Goal: Information Seeking & Learning: Learn about a topic

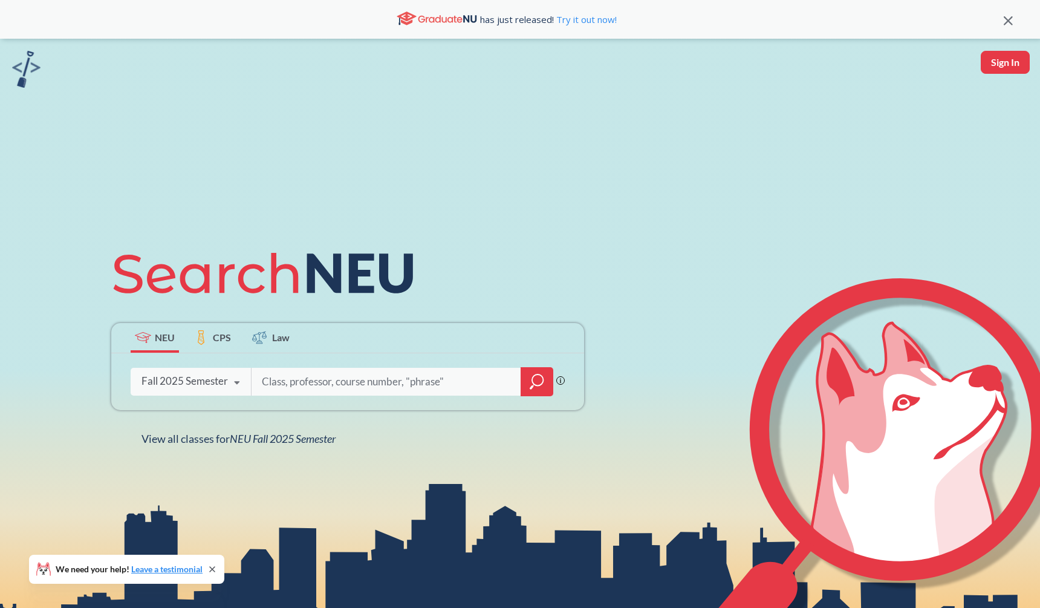
click at [341, 383] on input "search" at bounding box center [387, 381] width 252 height 25
type input "driver"
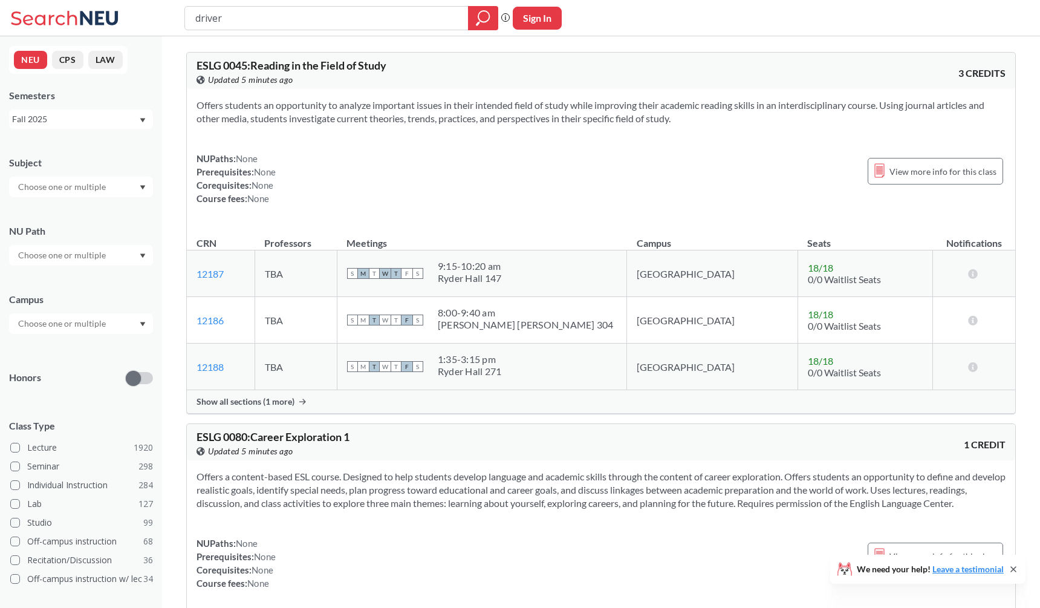
click at [368, 8] on input "driver" at bounding box center [326, 18] width 265 height 21
type input "gpu"
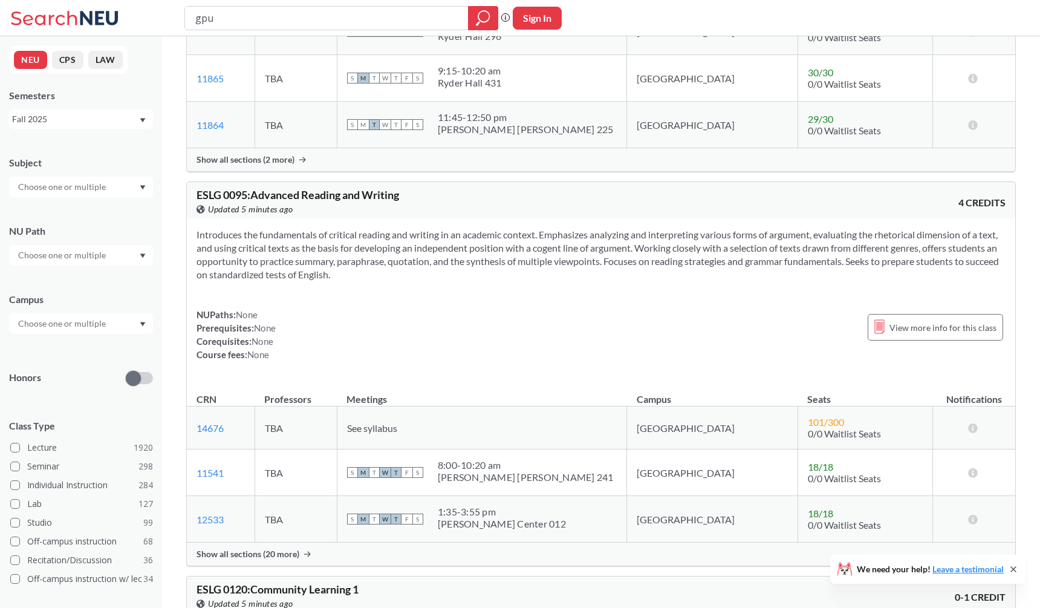
scroll to position [948, 0]
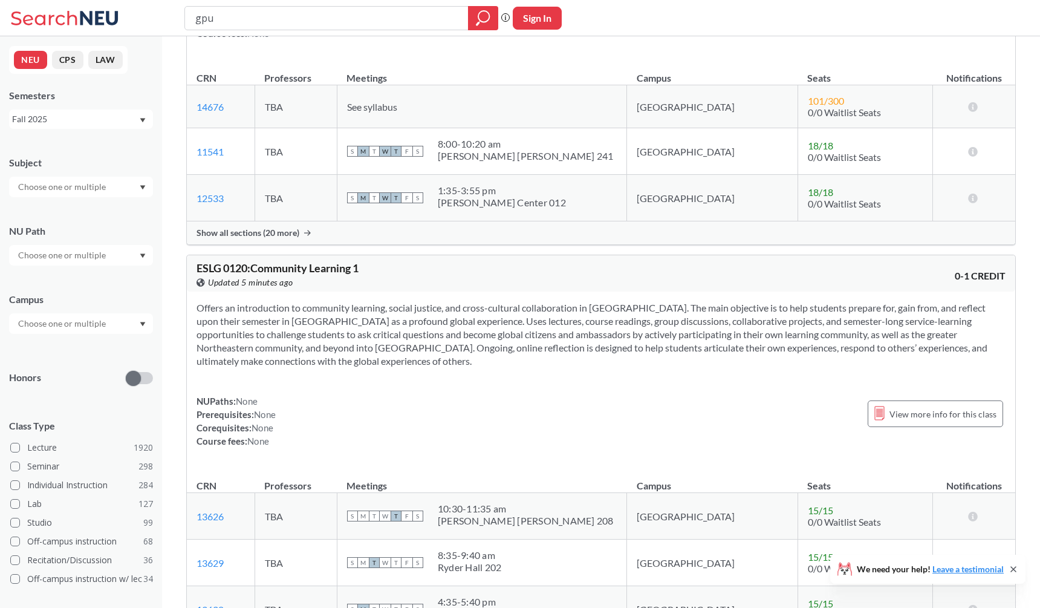
click at [96, 116] on div "Fall 2025" at bounding box center [75, 118] width 126 height 13
click at [72, 221] on div "Spring 2025" at bounding box center [81, 233] width 144 height 33
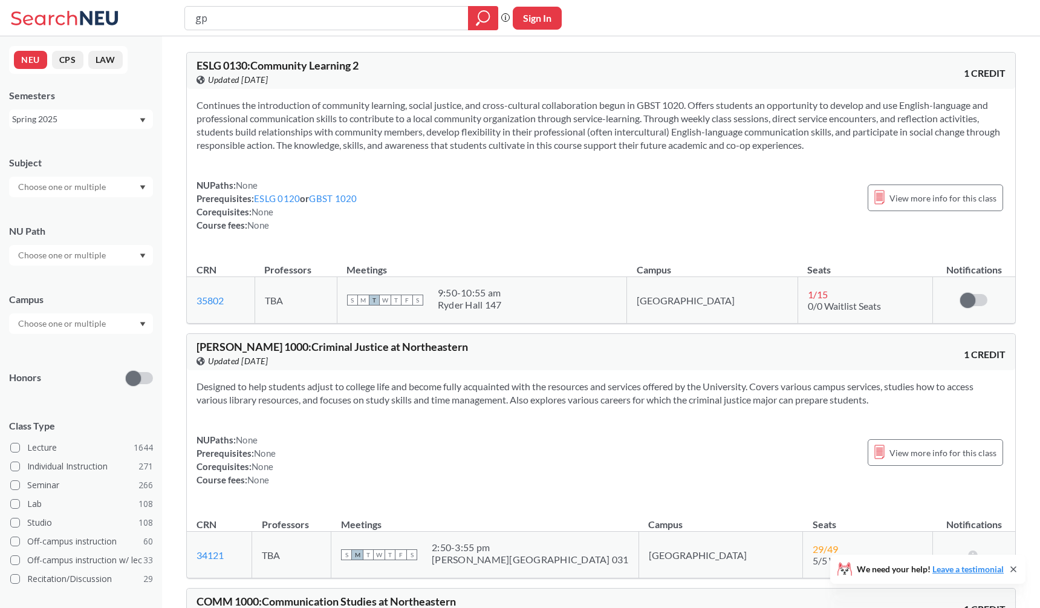
type input "g"
click at [81, 190] on input "text" at bounding box center [63, 187] width 102 height 15
click at [76, 205] on div "CS ( 115 )" at bounding box center [84, 207] width 137 height 13
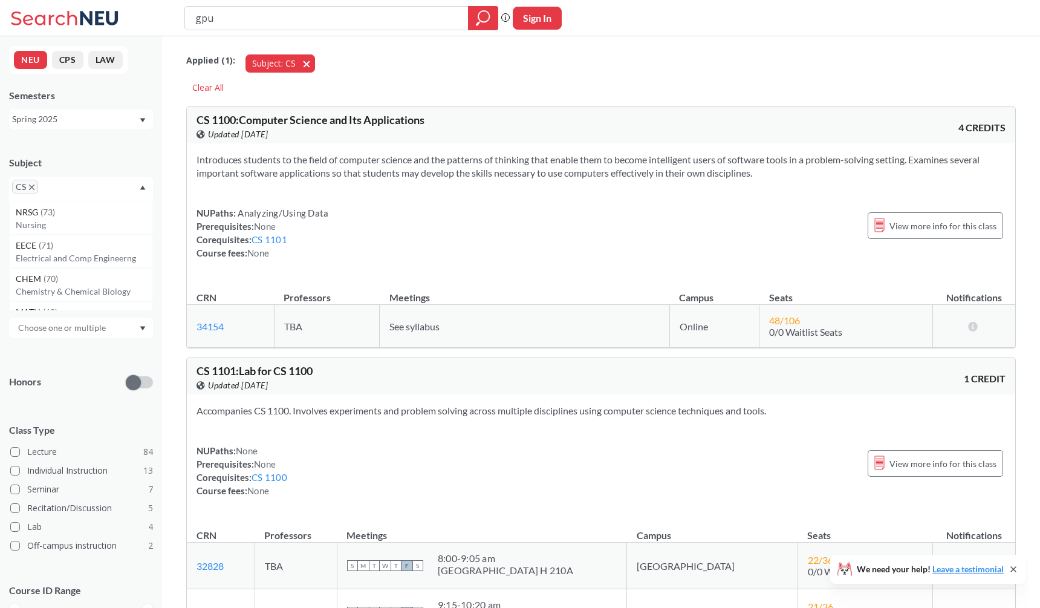
click at [306, 63] on button "Subject: CS CS" at bounding box center [281, 63] width 70 height 18
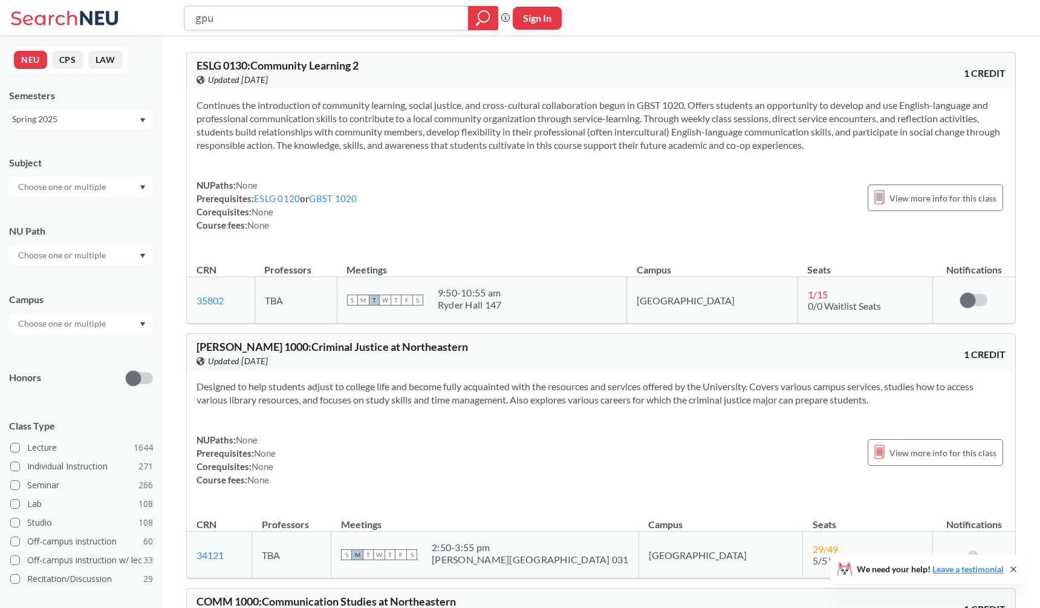
click at [221, 21] on input "gpu" at bounding box center [326, 18] width 265 height 21
click at [116, 169] on div "Subject" at bounding box center [81, 162] width 144 height 13
click at [106, 201] on div "Subject NU Path Campus Honors Class Type Lecture 1644 Individual Instruction 27…" at bounding box center [81, 418] width 144 height 549
click at [108, 197] on div at bounding box center [81, 187] width 144 height 21
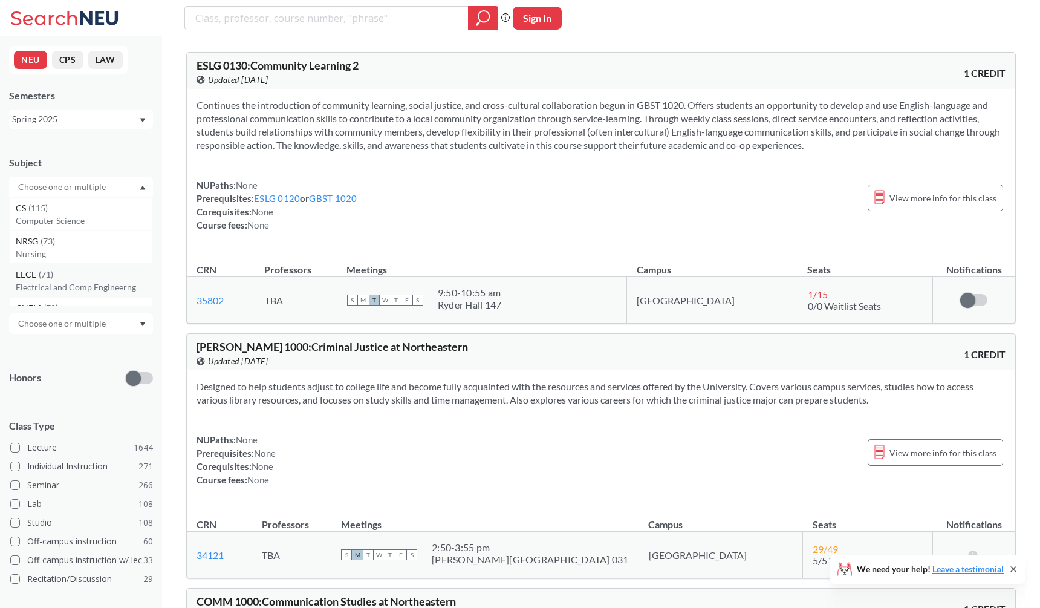
click at [76, 281] on div "EECE ( 71 )" at bounding box center [84, 274] width 137 height 13
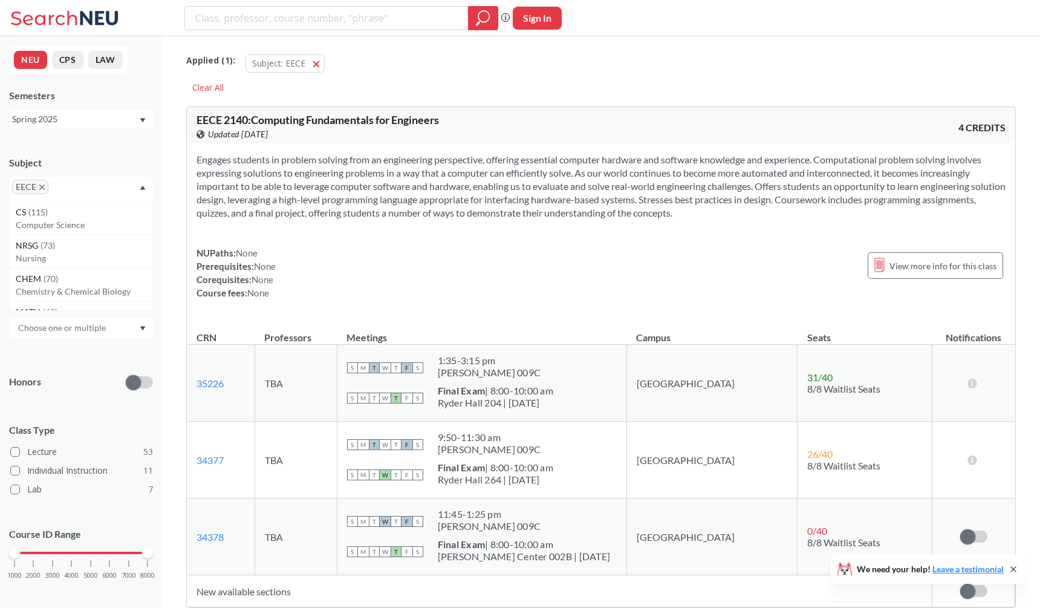
click at [107, 120] on div "Spring 2025" at bounding box center [75, 118] width 126 height 13
click at [100, 143] on div "Fall 2025" at bounding box center [84, 145] width 137 height 13
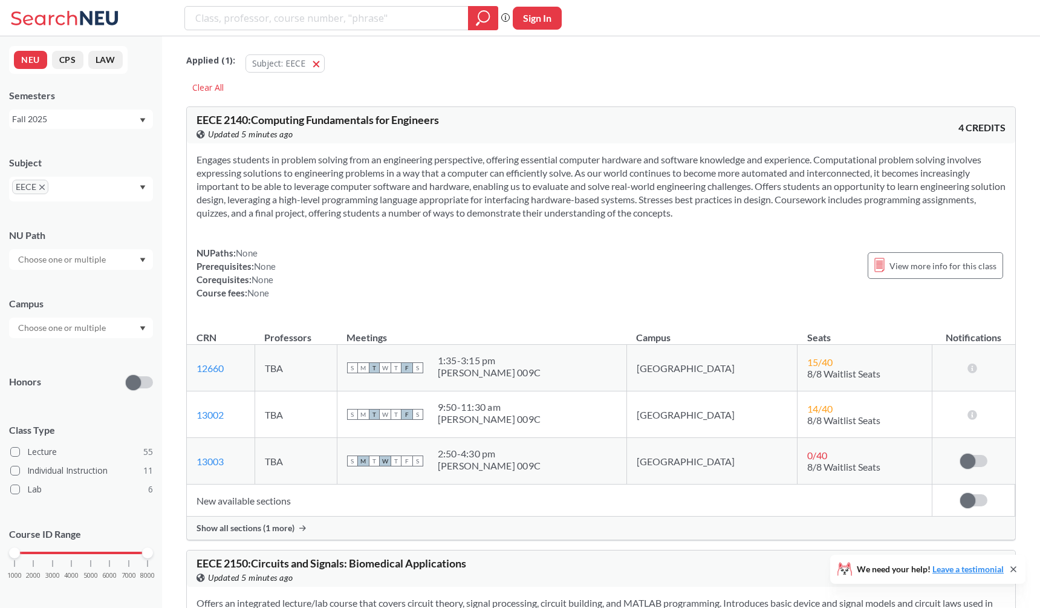
click at [386, 144] on div "Engages students in problem solving from an engineering perspective, offering e…" at bounding box center [601, 230] width 829 height 175
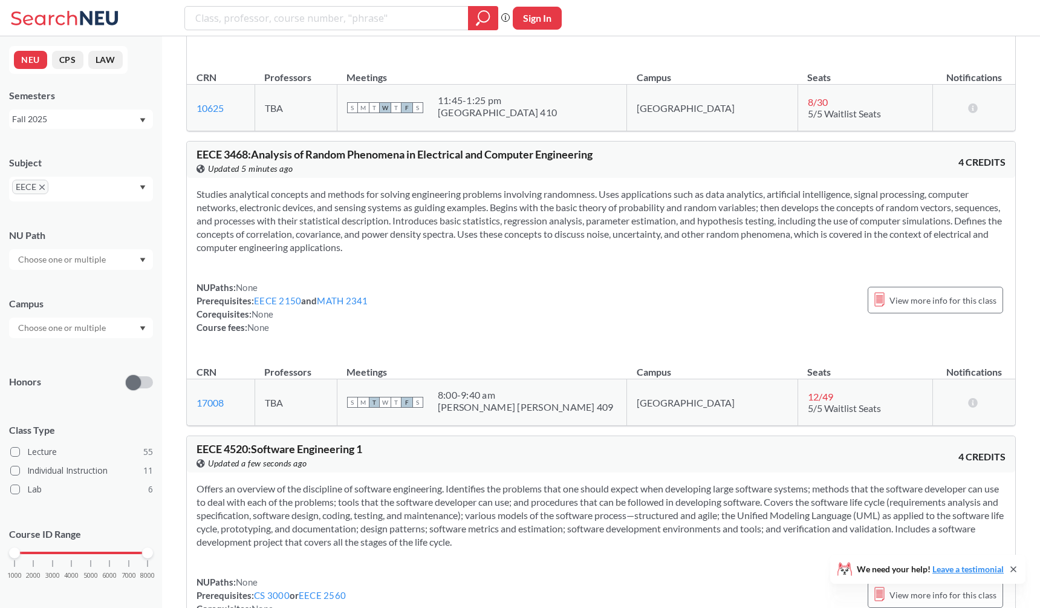
scroll to position [6922, 0]
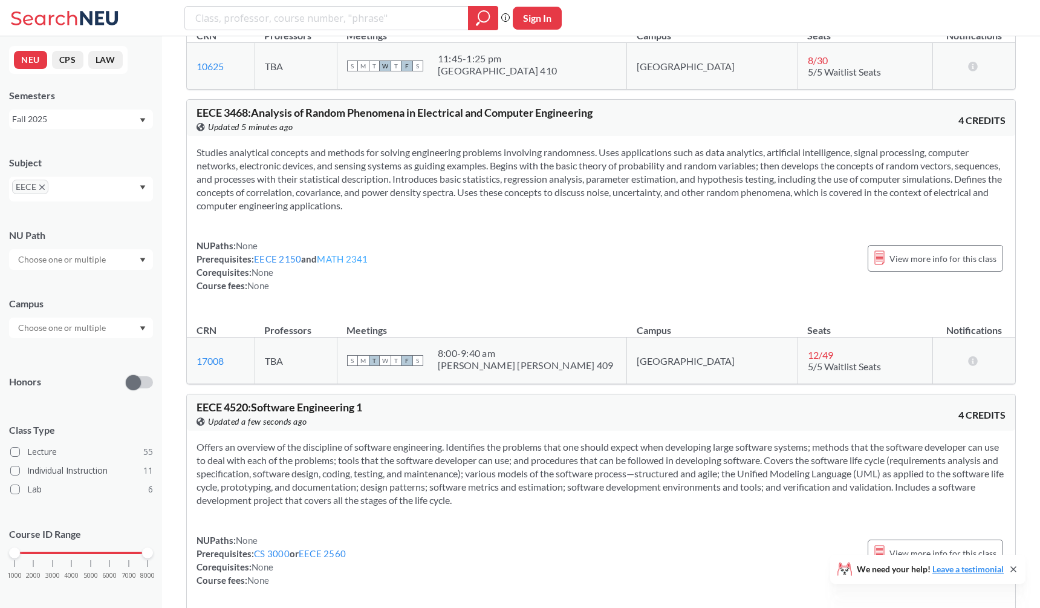
click at [352, 264] on link "MATH 2341" at bounding box center [342, 258] width 51 height 11
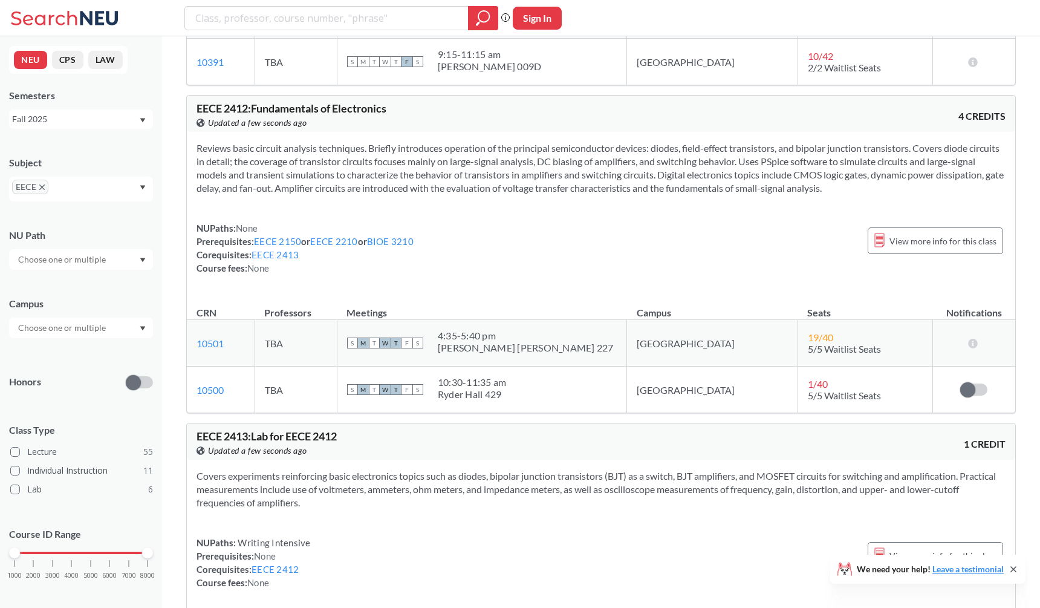
click at [365, 196] on div "Reviews basic circuit analysis techniques. Briefly introduces operation of the …" at bounding box center [601, 213] width 829 height 162
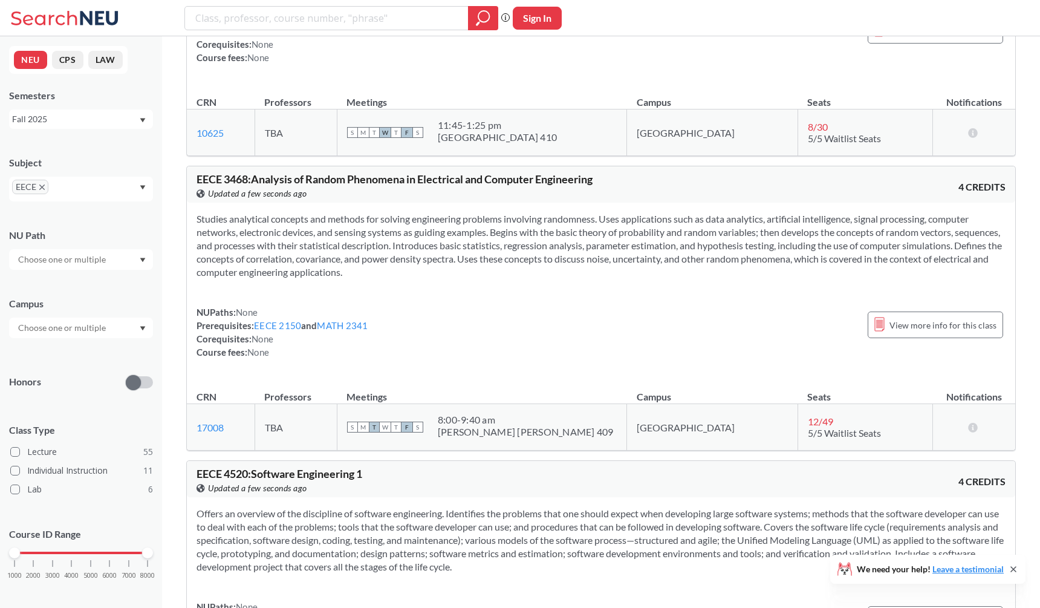
scroll to position [6868, 0]
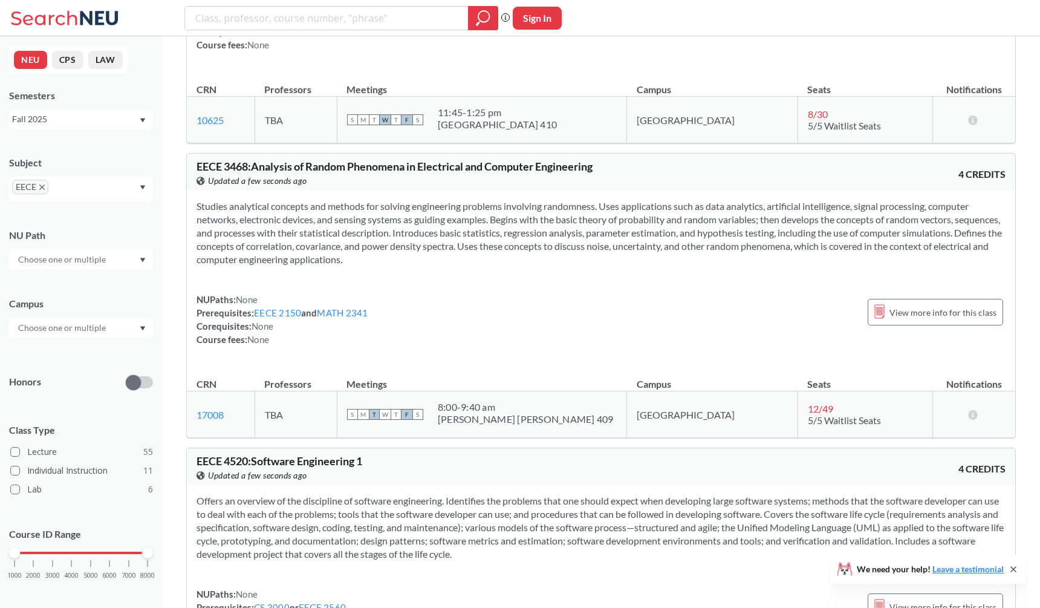
click at [375, 255] on section "Studies analytical concepts and methods for solving engineering problems involv…" at bounding box center [601, 233] width 809 height 67
click at [395, 261] on section "Studies analytical concepts and methods for solving engineering problems involv…" at bounding box center [601, 233] width 809 height 67
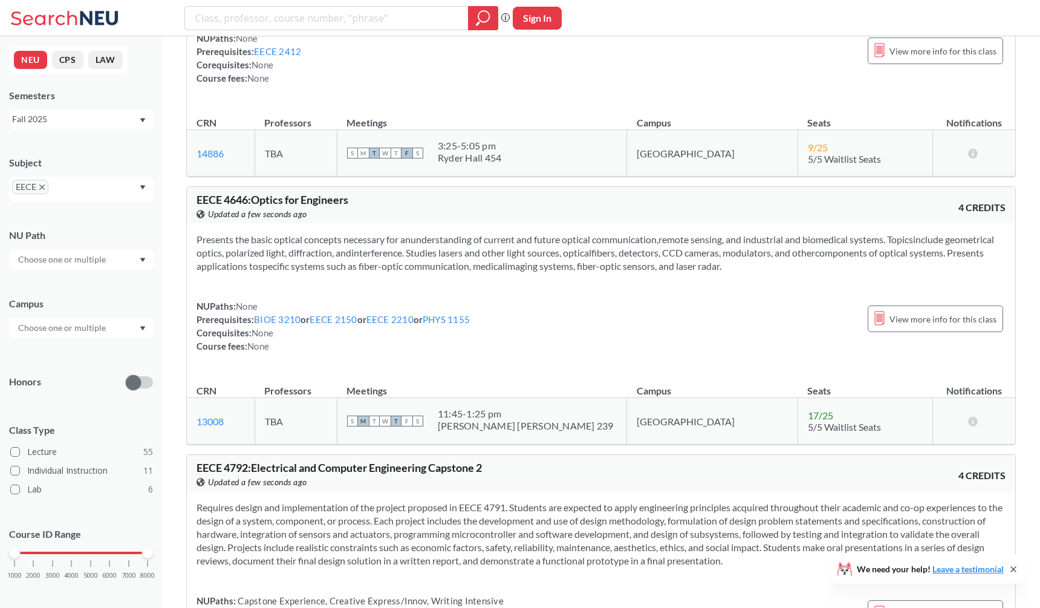
scroll to position [8014, 0]
click at [401, 306] on div "Presents the basic optical concepts necessary for anunderstanding of current an…" at bounding box center [601, 297] width 829 height 149
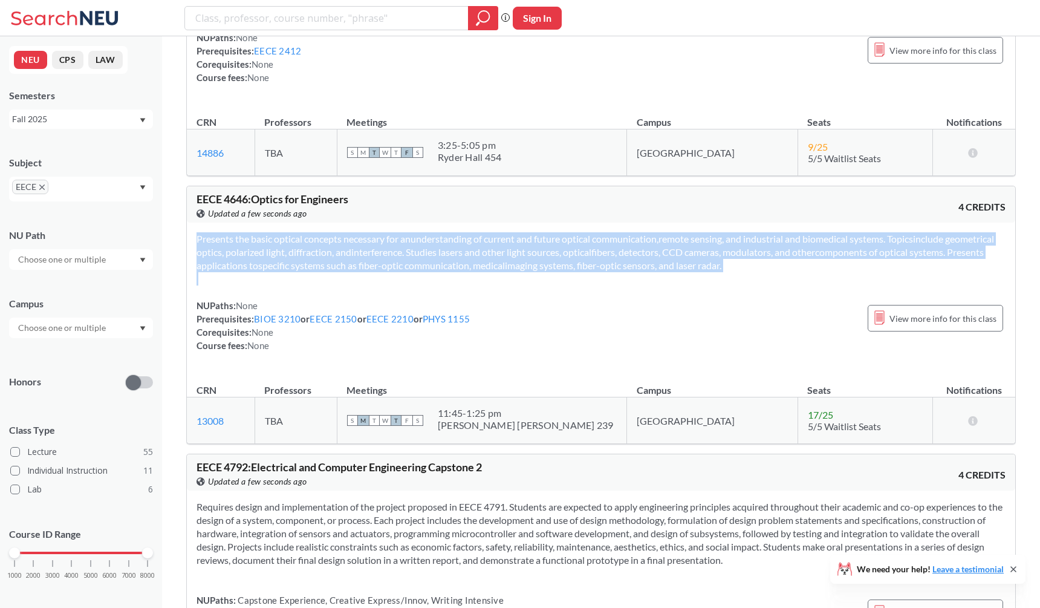
click at [401, 306] on div "Presents the basic optical concepts necessary for anunderstanding of current an…" at bounding box center [601, 297] width 829 height 149
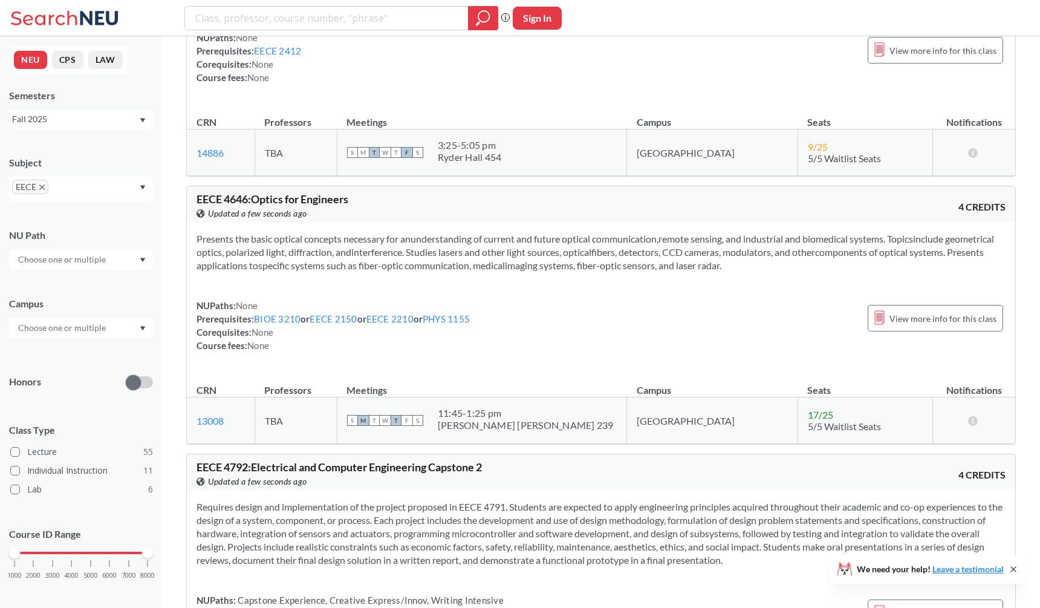
click at [403, 272] on section "Presents the basic optical concepts necessary for anunderstanding of current an…" at bounding box center [601, 252] width 809 height 40
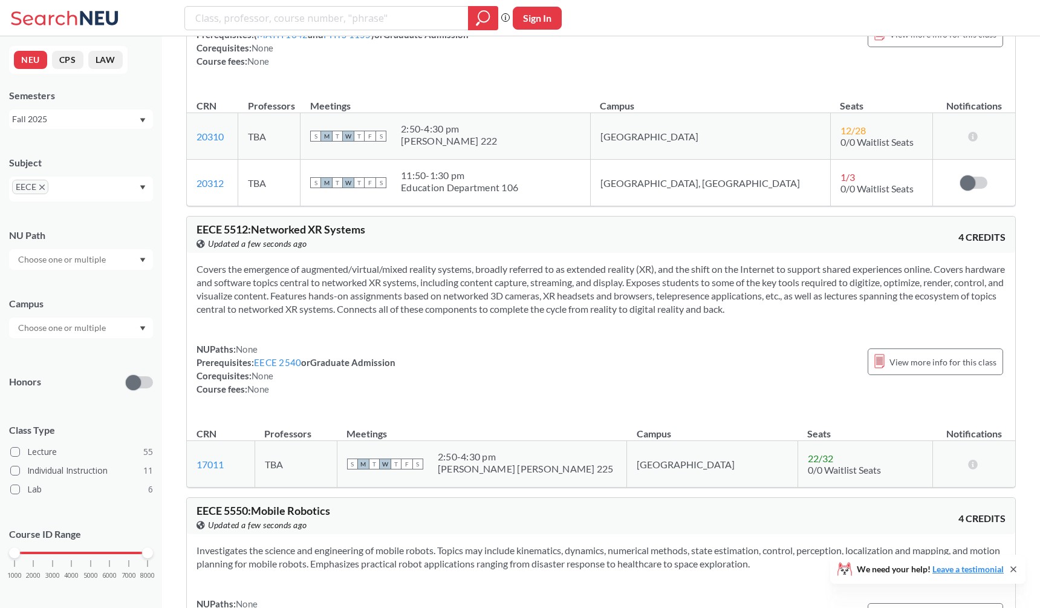
scroll to position [9396, 0]
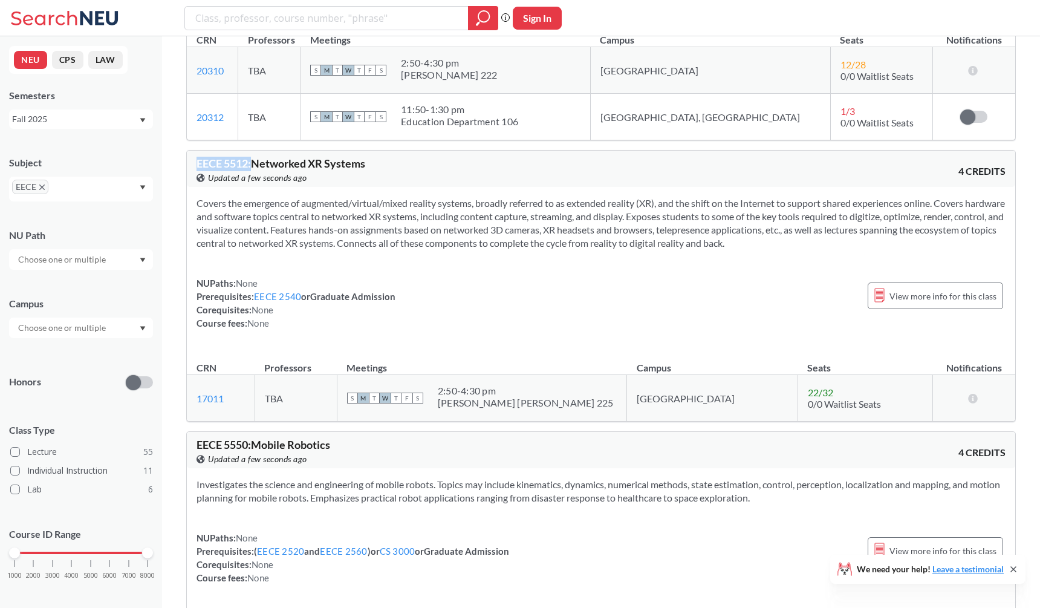
drag, startPoint x: 252, startPoint y: 189, endPoint x: 186, endPoint y: 189, distance: 65.9
click at [235, 184] on span "Updated a few seconds ago" at bounding box center [257, 177] width 99 height 13
drag, startPoint x: 248, startPoint y: 188, endPoint x: 183, endPoint y: 187, distance: 65.3
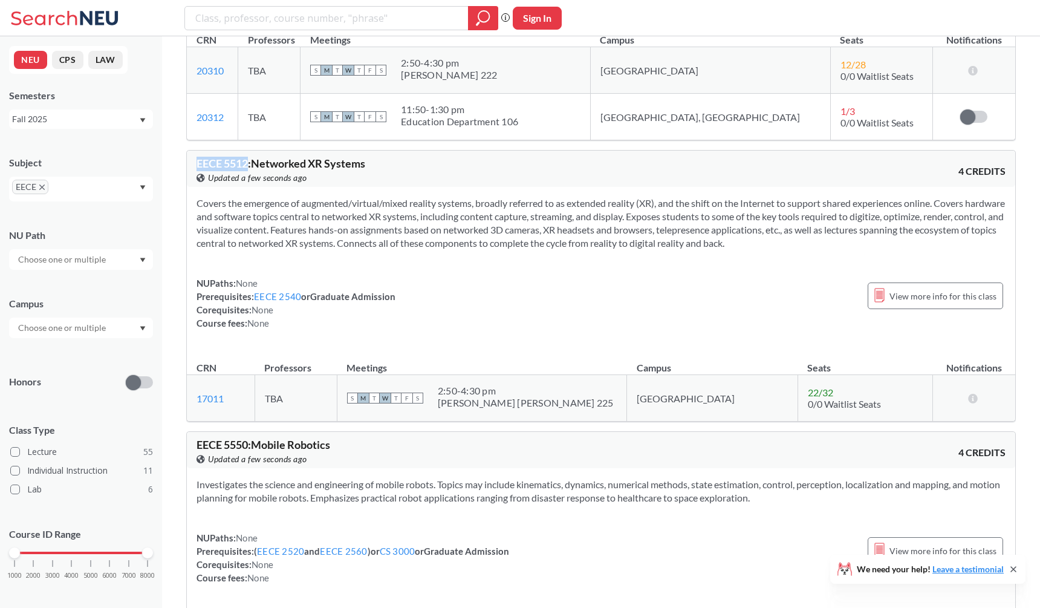
copy span "EECE 5512"
click at [370, 184] on div "EECE 5512 : Networked XR Systems View this course on Banner. Updated 2 minutes …" at bounding box center [399, 171] width 405 height 27
drag, startPoint x: 378, startPoint y: 189, endPoint x: 255, endPoint y: 187, distance: 122.8
click at [255, 184] on div "EECE 5512 : Networked XR Systems View this course on Banner. Updated 2 minutes …" at bounding box center [399, 171] width 405 height 27
copy span "Networked XR Systems"
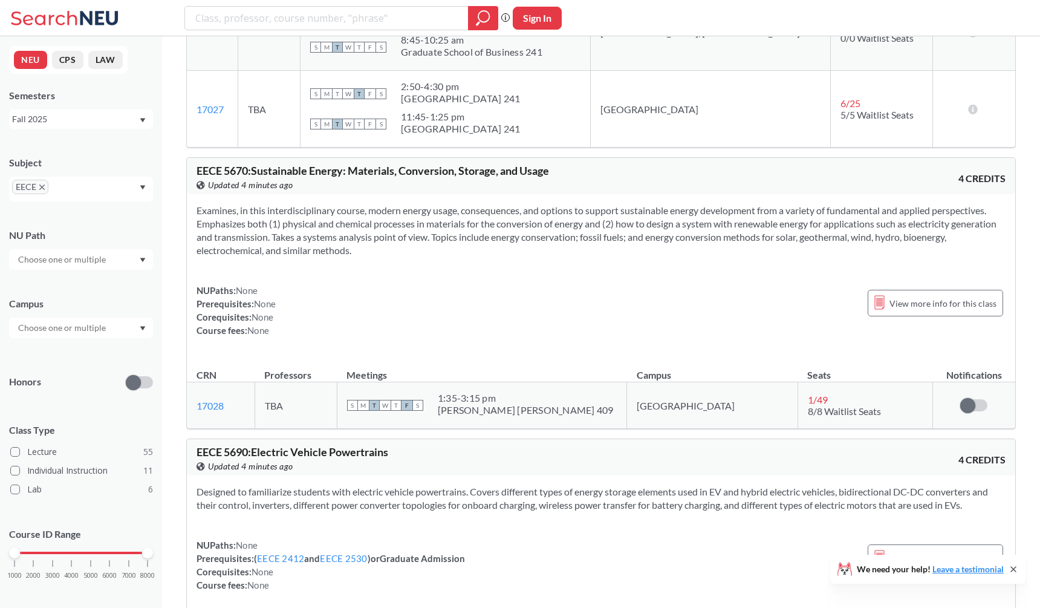
scroll to position [12770, 0]
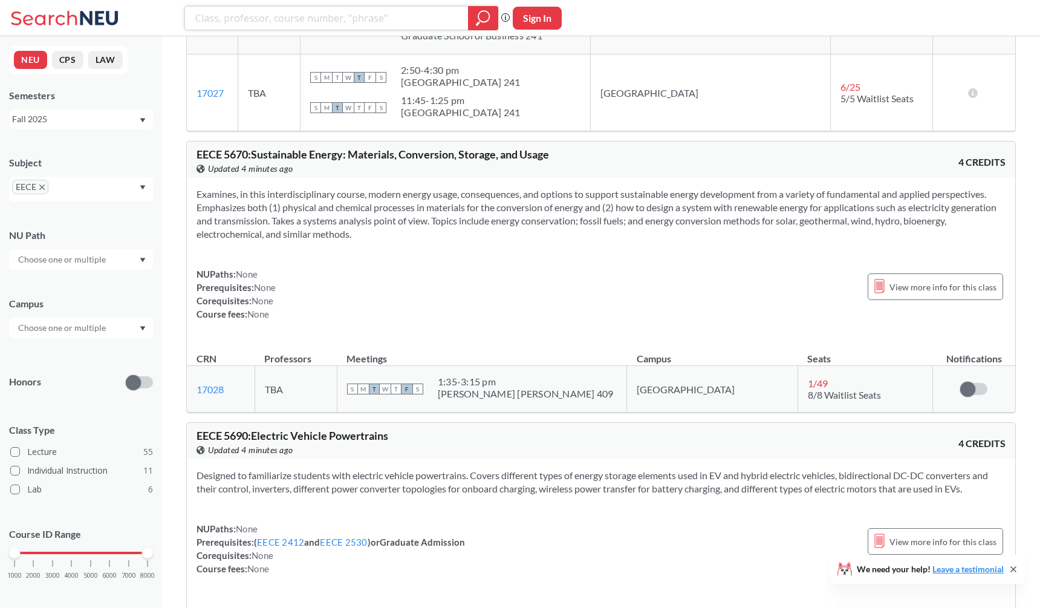
click at [313, 23] on input "search" at bounding box center [326, 18] width 265 height 21
type input "xr"
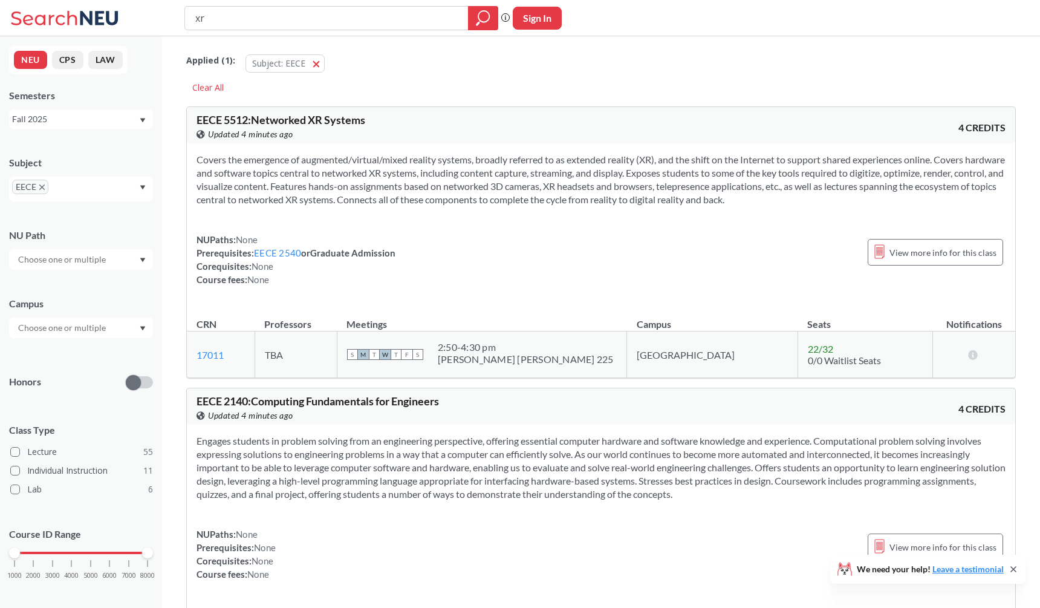
click at [41, 184] on span "EECE" at bounding box center [30, 187] width 36 height 15
click at [42, 188] on icon "X to remove pill" at bounding box center [41, 186] width 5 height 5
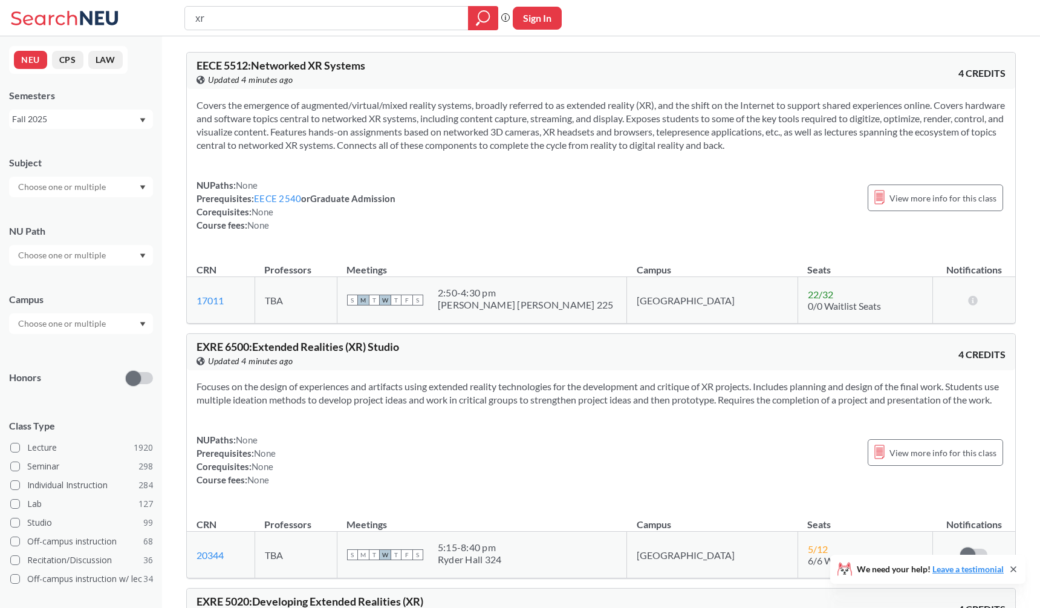
click at [267, 20] on input "xr" at bounding box center [326, 18] width 265 height 21
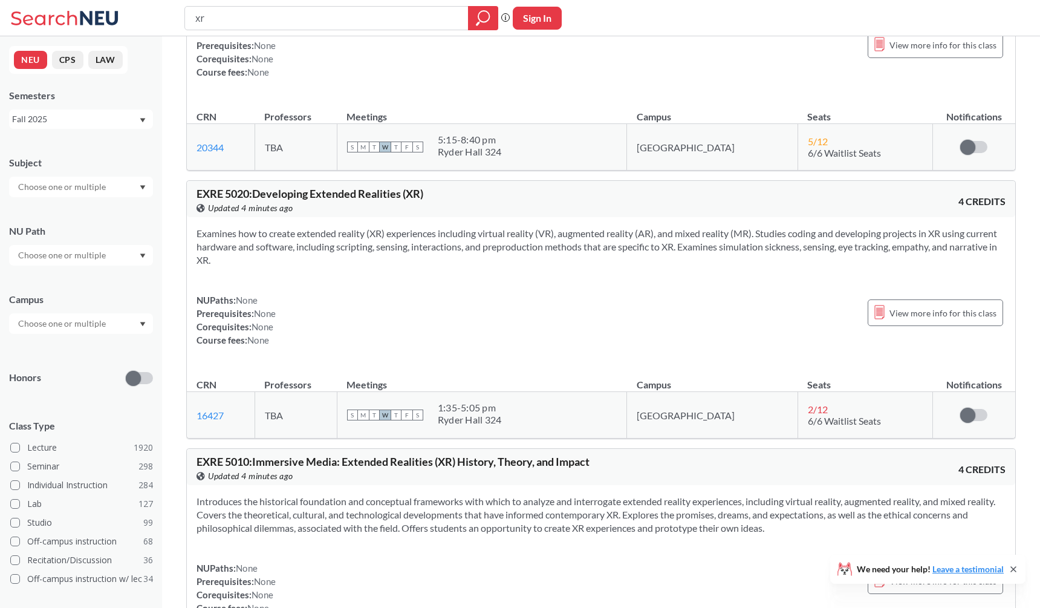
scroll to position [432, 0]
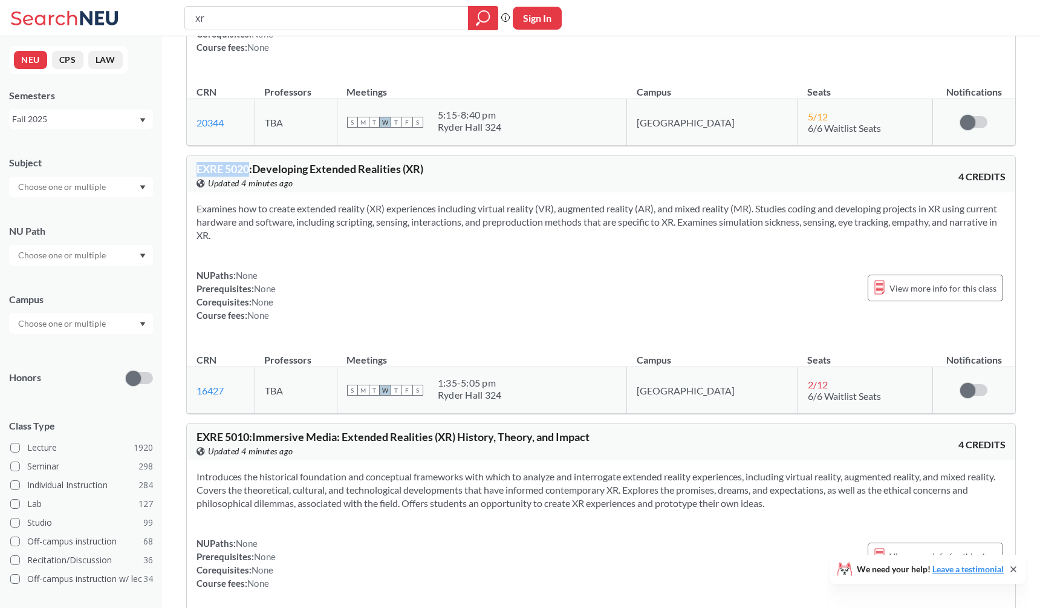
drag, startPoint x: 197, startPoint y: 183, endPoint x: 249, endPoint y: 181, distance: 52.6
click at [249, 175] on span "EXRE 5020 : Developing Extended Realities (XR)" at bounding box center [310, 168] width 227 height 13
copy span "EXRE 5020"
click at [636, 7] on div "xr Phrase search guarantees the exact search appears in the results. Ex. If you…" at bounding box center [520, 18] width 1040 height 36
drag, startPoint x: 451, startPoint y: 184, endPoint x: 258, endPoint y: 184, distance: 192.9
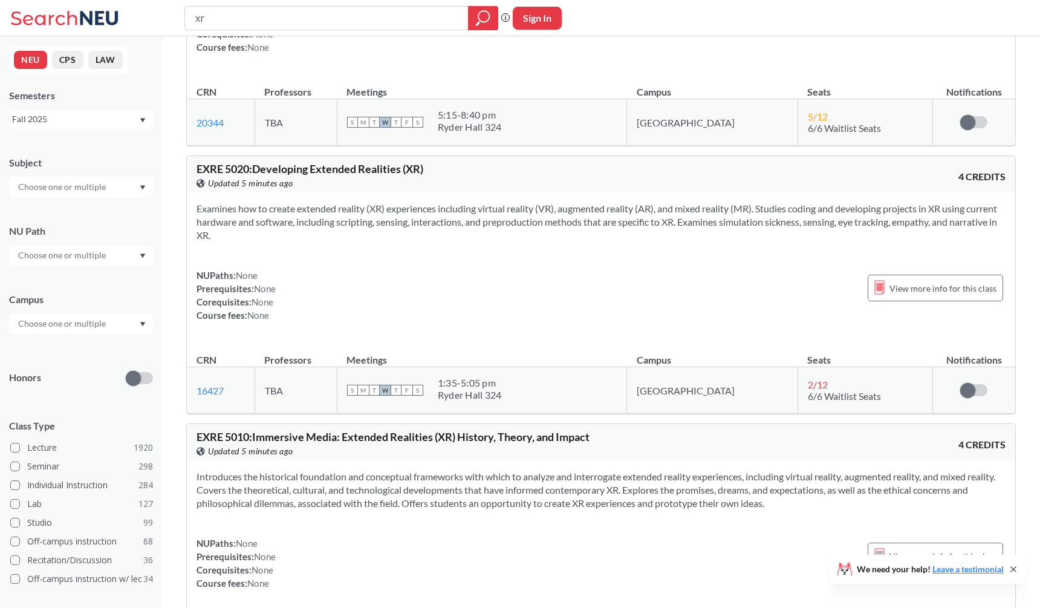
click at [258, 184] on div "EXRE 5020 : Developing Extended Realities (XR) View this course on Banner. Upda…" at bounding box center [399, 176] width 405 height 27
copy span "Developing Extended Realities (XR)"
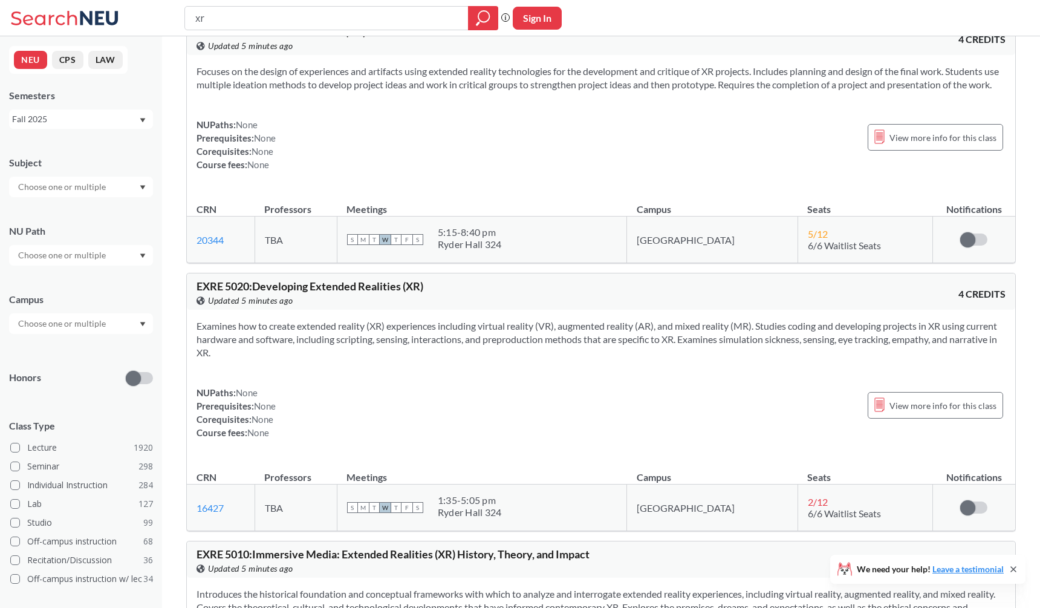
scroll to position [269, 0]
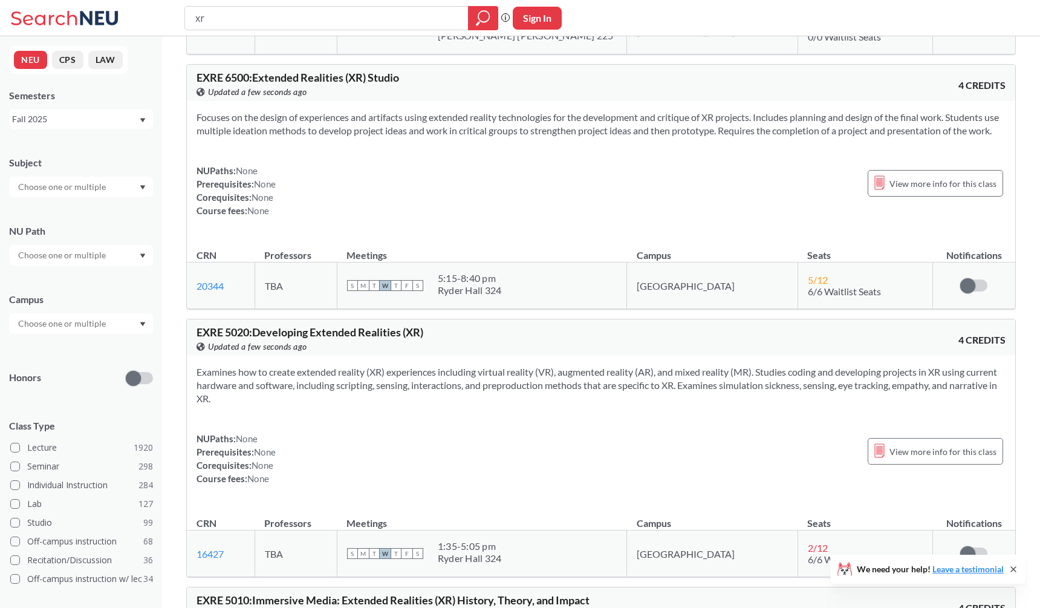
click at [365, 236] on div "Focuses on the design of experiences and artifacts using extended reality techn…" at bounding box center [601, 168] width 829 height 135
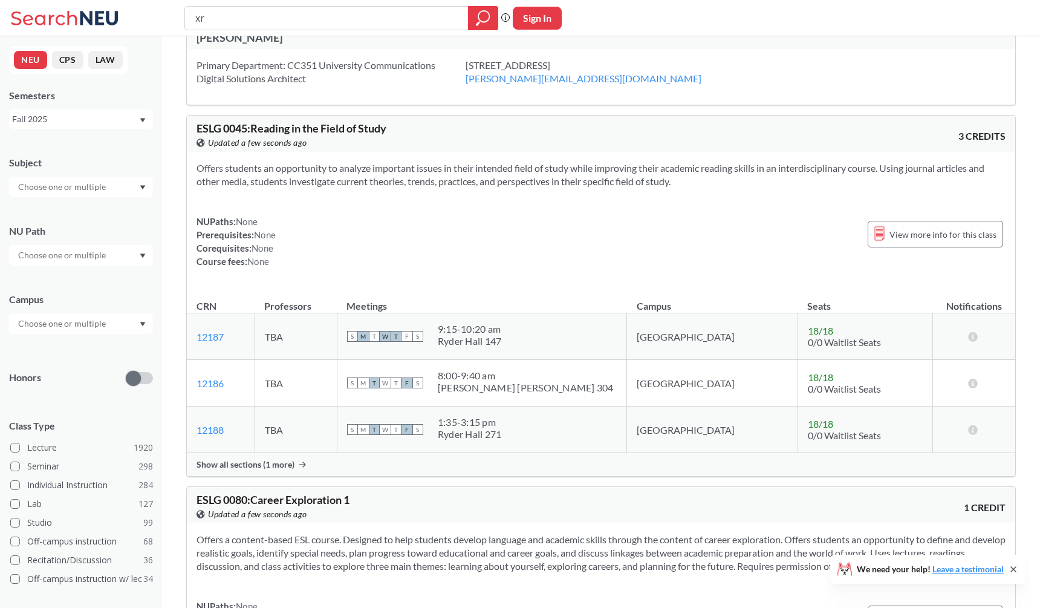
scroll to position [1368, 0]
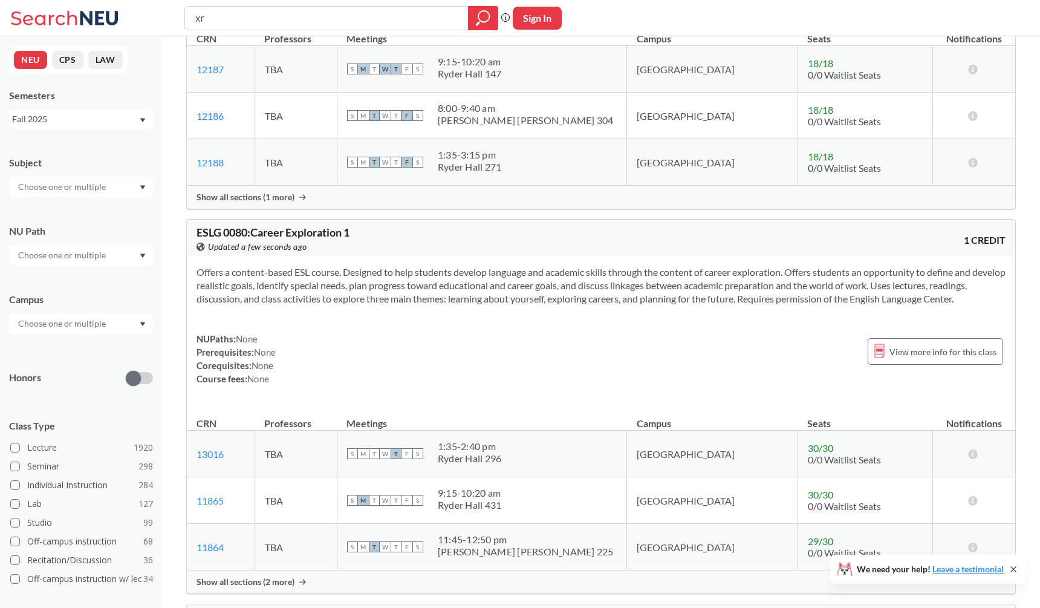
click at [92, 119] on div "Fall 2025" at bounding box center [75, 118] width 126 height 13
click at [57, 218] on span "Spring 2025" at bounding box center [40, 223] width 48 height 13
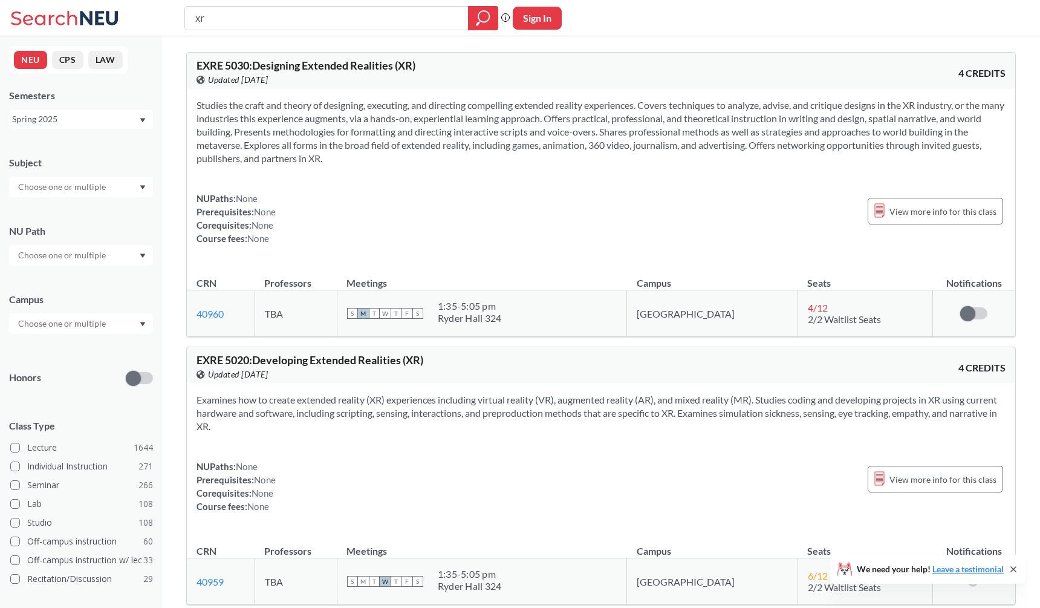
click at [310, 141] on section "Studies the craft and theory of designing, executing, and directing compelling …" at bounding box center [601, 132] width 809 height 67
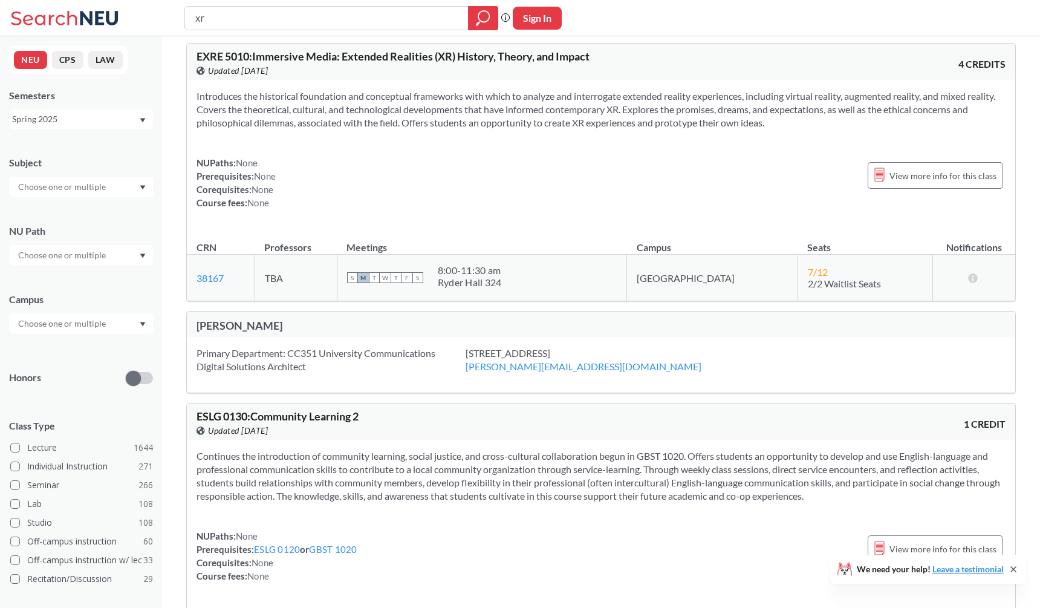
scroll to position [859, 0]
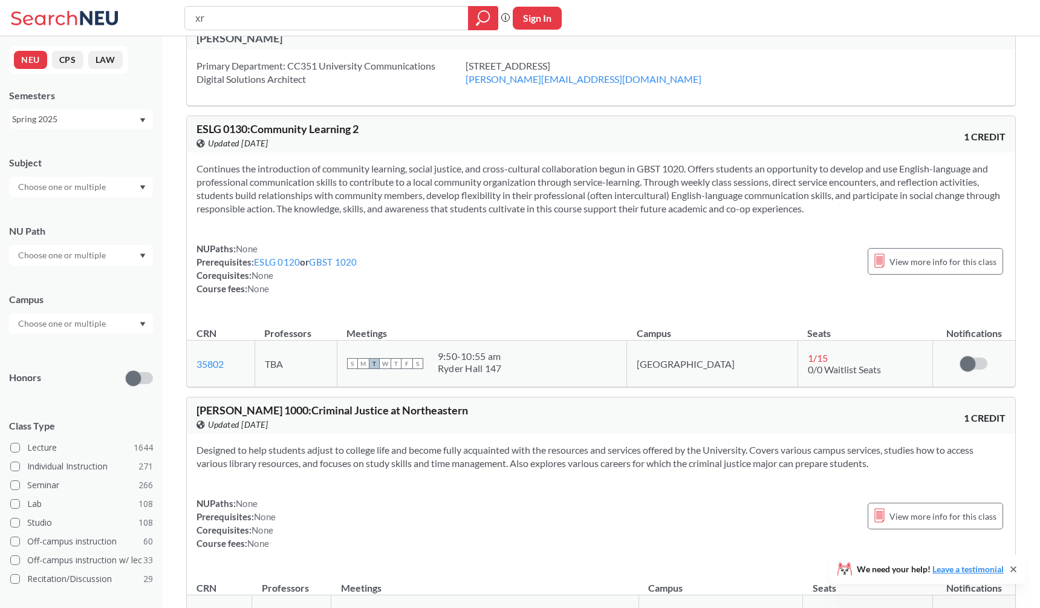
click at [272, 6] on div "xr" at bounding box center [341, 18] width 314 height 24
click at [264, 17] on input "xr" at bounding box center [326, 18] width 265 height 21
type input "vr"
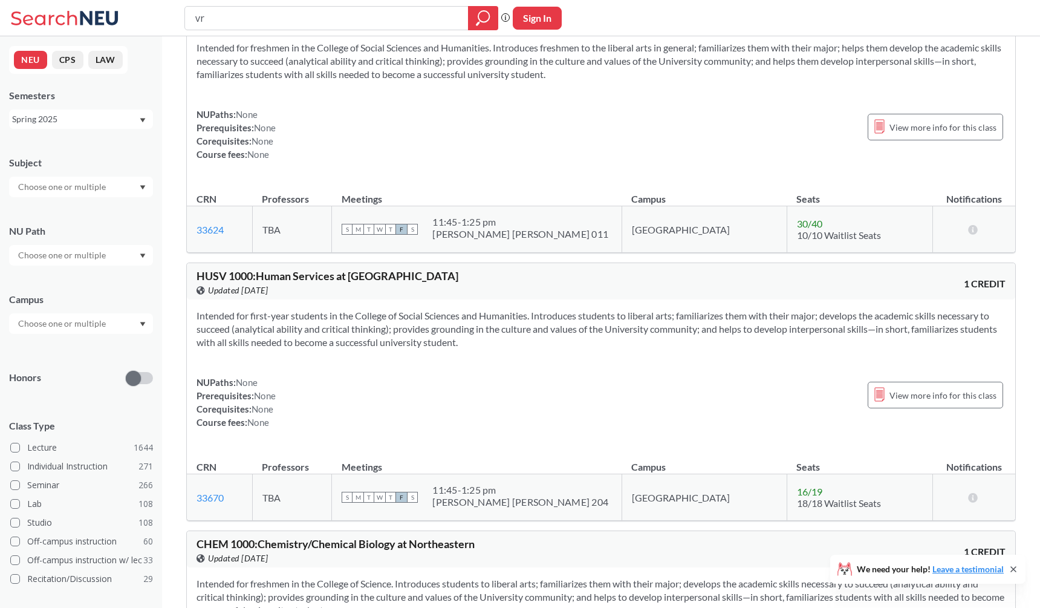
scroll to position [2558, 0]
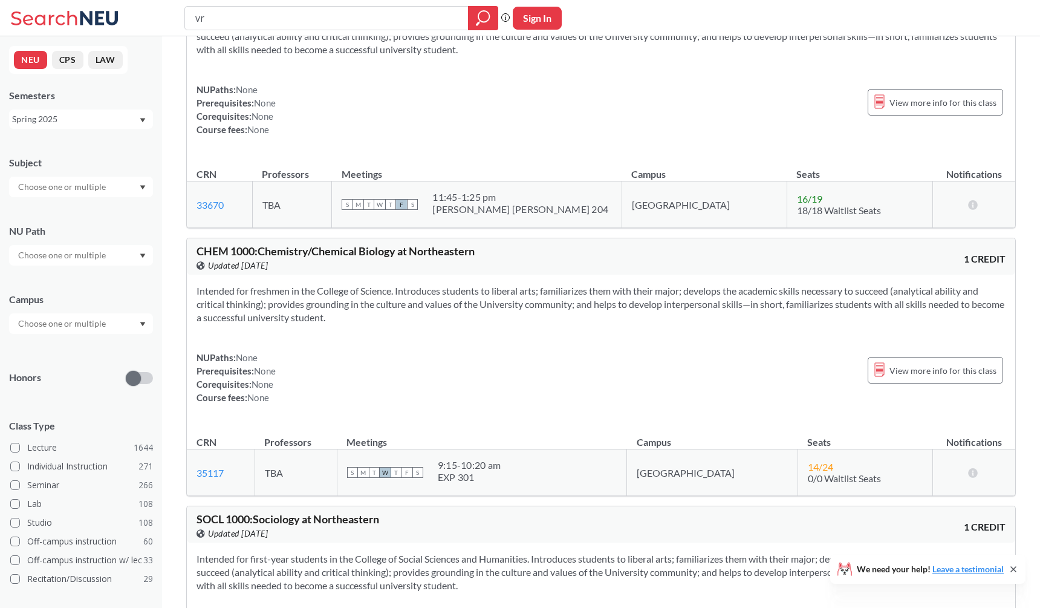
click at [102, 121] on div "Spring 2025" at bounding box center [75, 118] width 126 height 13
click at [80, 140] on div "Fall 2025" at bounding box center [84, 145] width 137 height 13
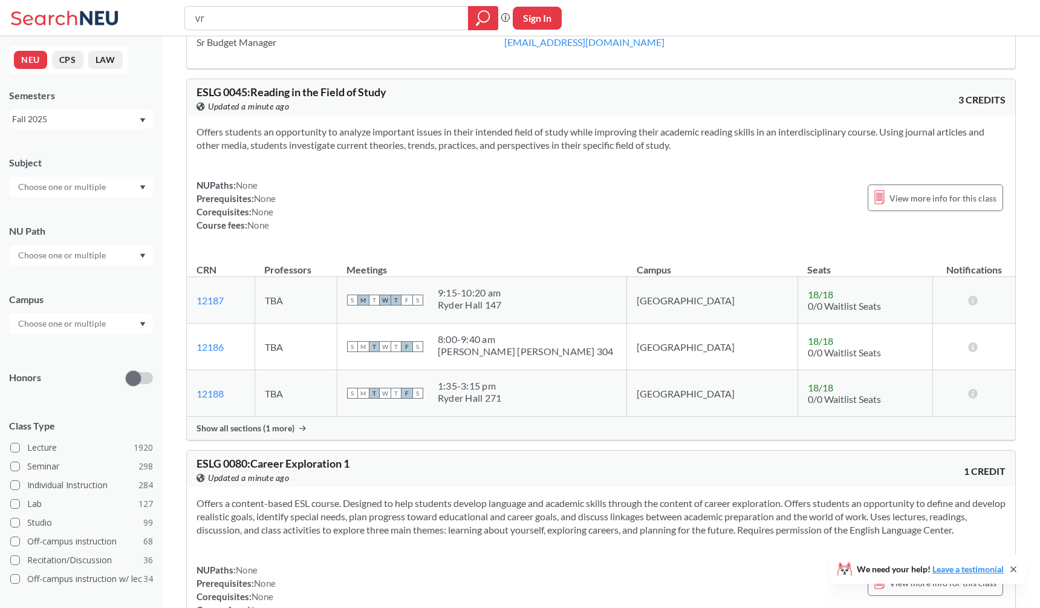
scroll to position [177, 0]
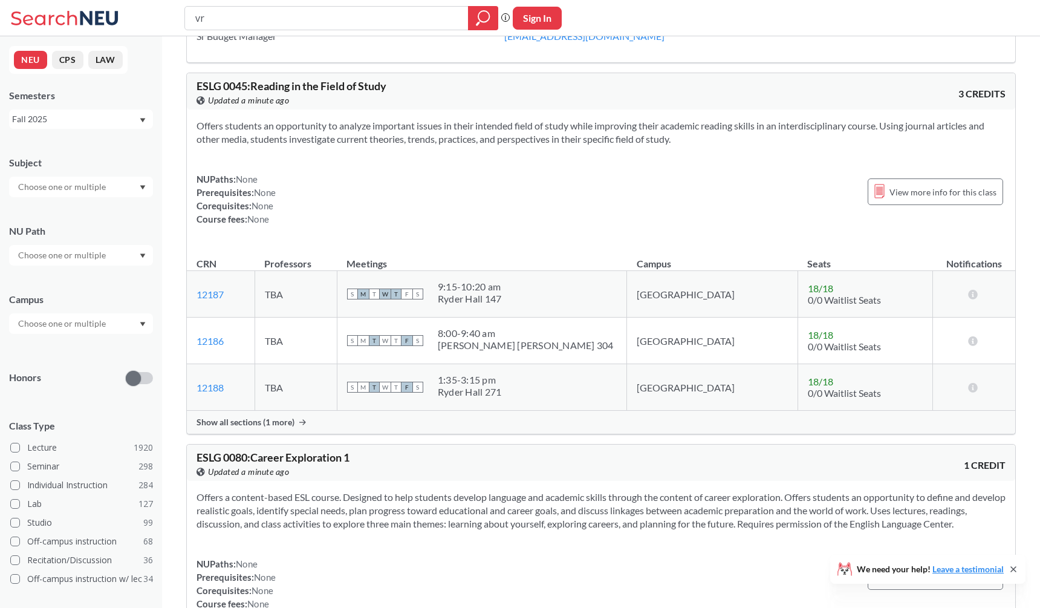
click at [252, 11] on input "vr" at bounding box center [326, 18] width 265 height 21
type input "reality"
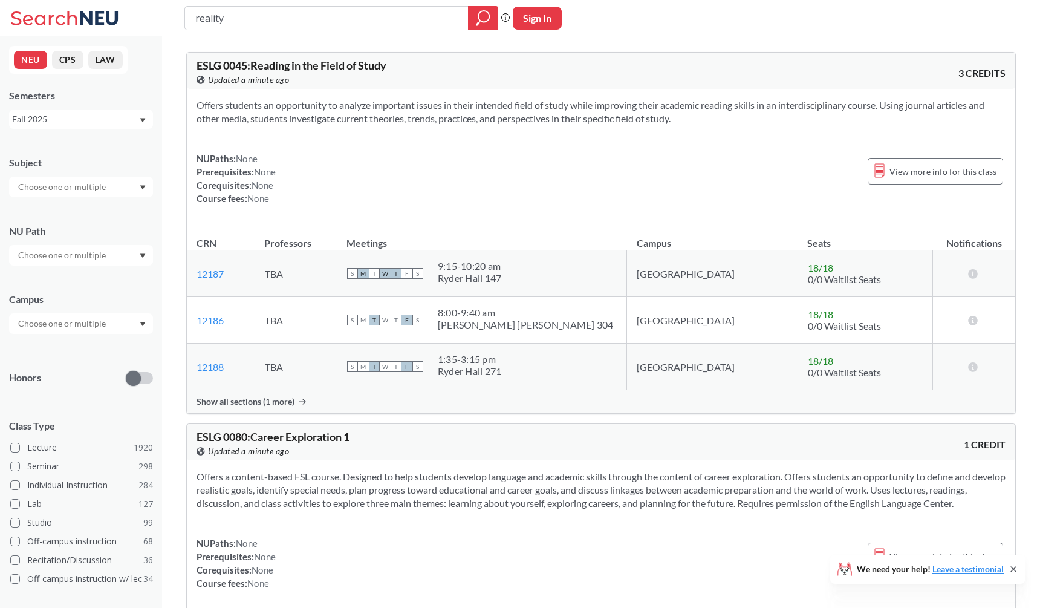
click at [92, 118] on div "Fall 2025" at bounding box center [75, 118] width 126 height 13
click at [65, 214] on div "Spring 2025" at bounding box center [84, 219] width 137 height 13
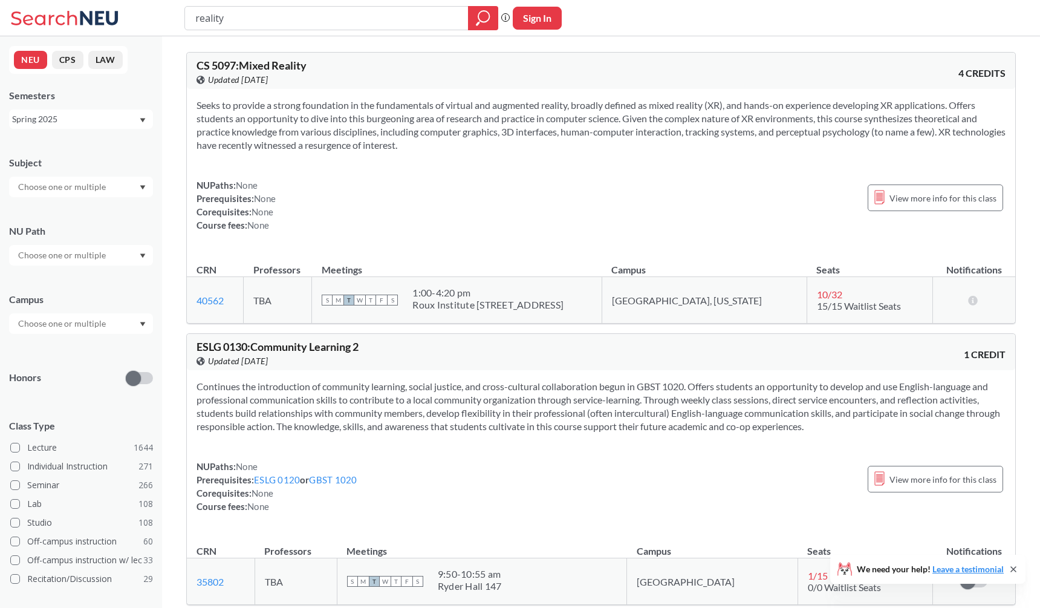
click at [305, 115] on section "Seeks to provide a strong foundation in the fundamentals of virtual and augment…" at bounding box center [601, 125] width 809 height 53
click at [453, 155] on div "Seeks to provide a strong foundation in the fundamentals of virtual and augment…" at bounding box center [601, 170] width 829 height 162
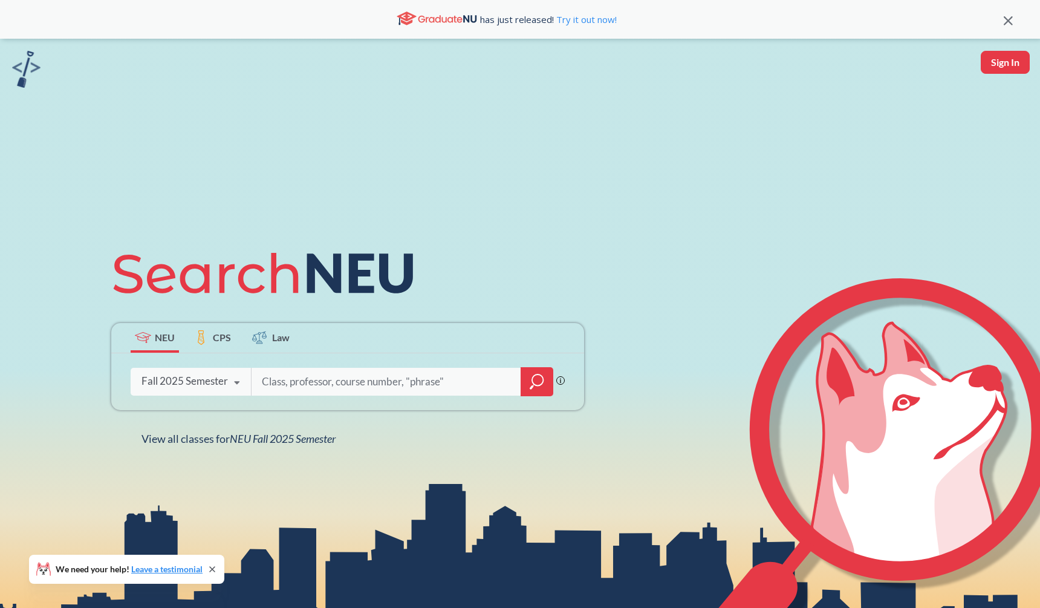
click at [218, 388] on div "Fall 2025 Semester" at bounding box center [185, 380] width 86 height 13
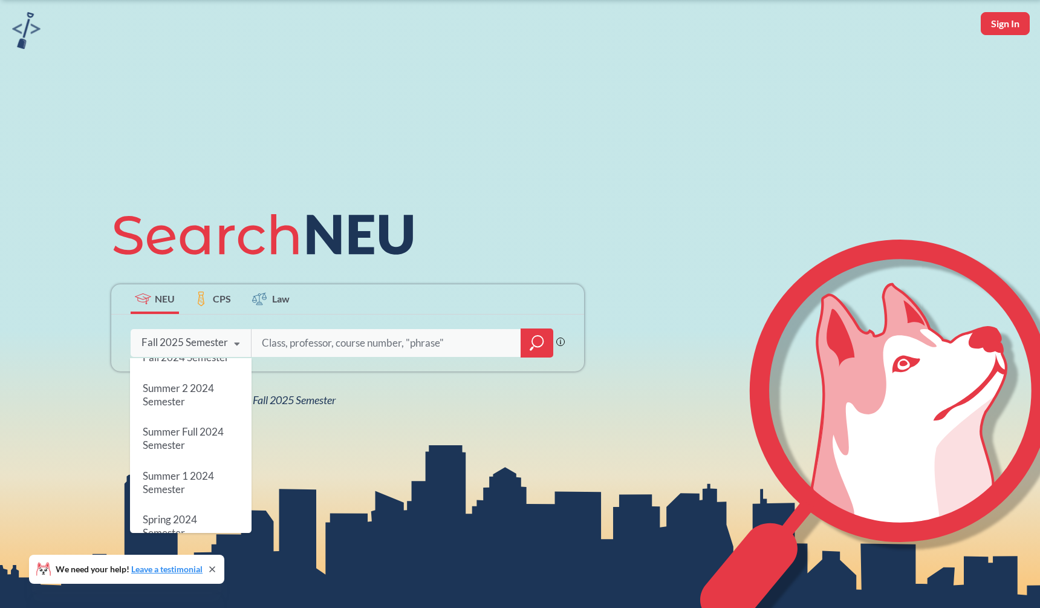
scroll to position [262, 0]
click at [197, 480] on span "Spring 2024 Semester" at bounding box center [170, 485] width 54 height 26
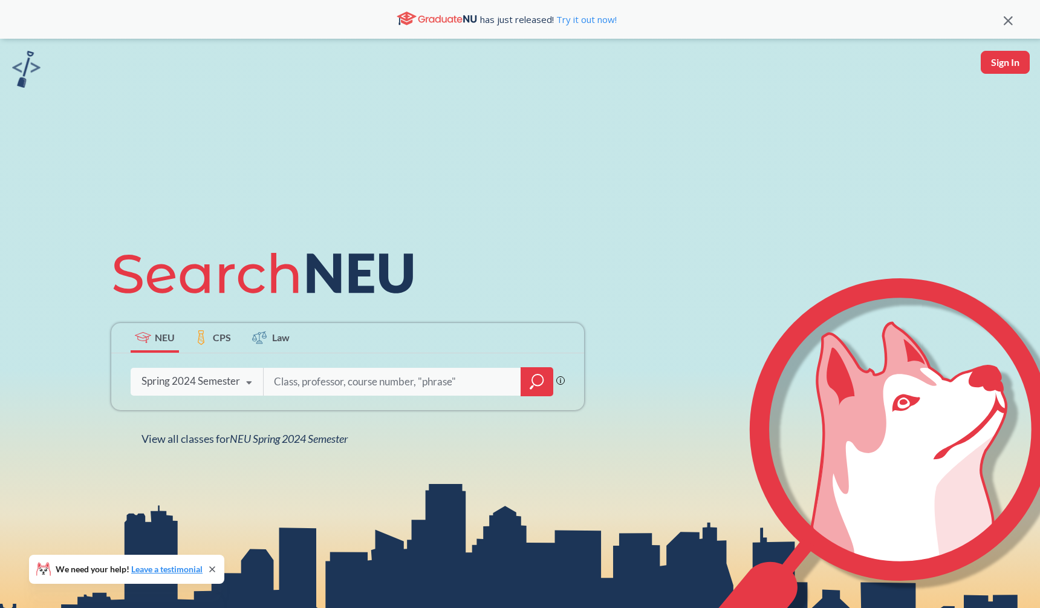
click at [313, 373] on input "search" at bounding box center [392, 381] width 239 height 25
type input "game ai"
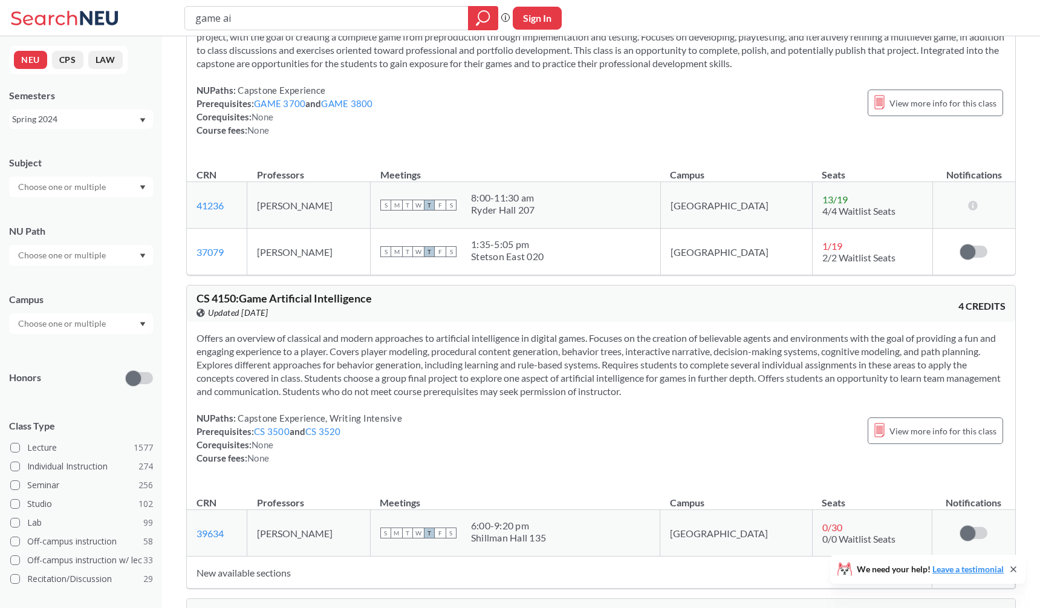
scroll to position [831, 0]
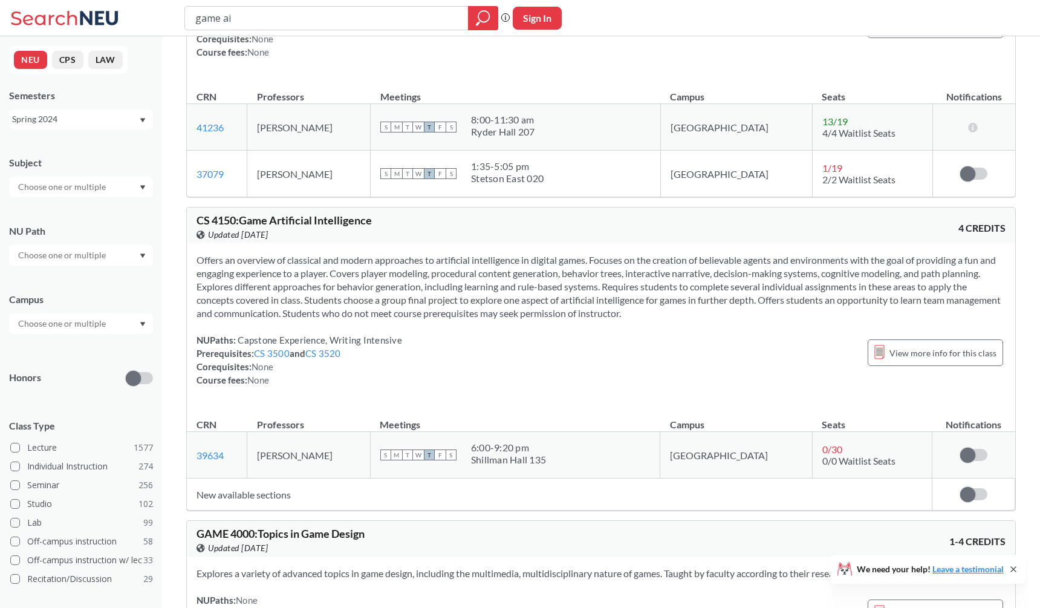
click at [320, 455] on td "Damian Isla" at bounding box center [308, 455] width 123 height 47
copy td "Damian Isla"
click at [651, 161] on div "S M T W T F S 1:35 - 5:05 pm Stetson East 020" at bounding box center [515, 173] width 270 height 27
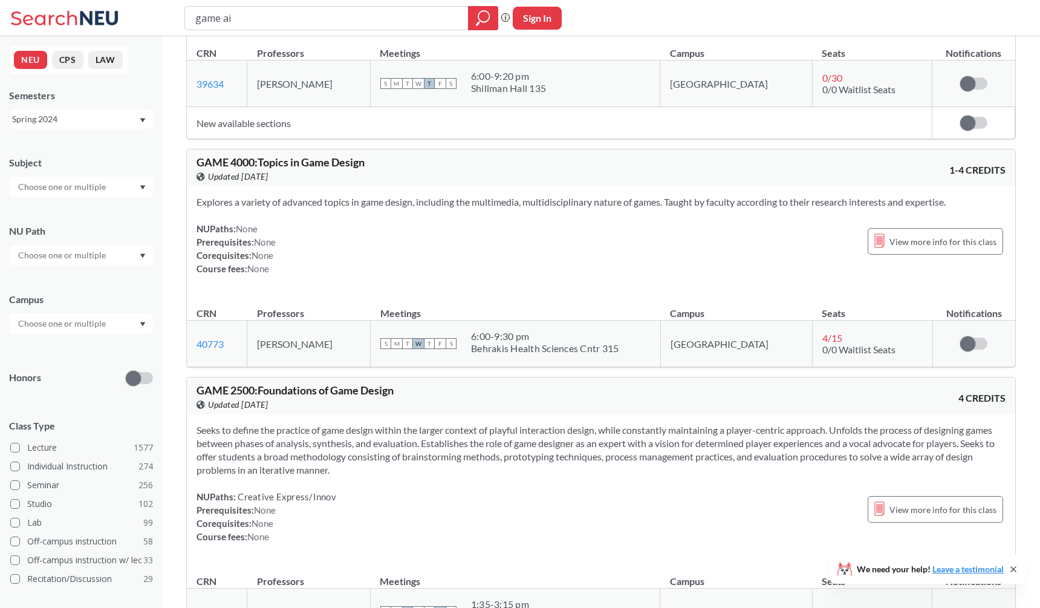
scroll to position [1283, 0]
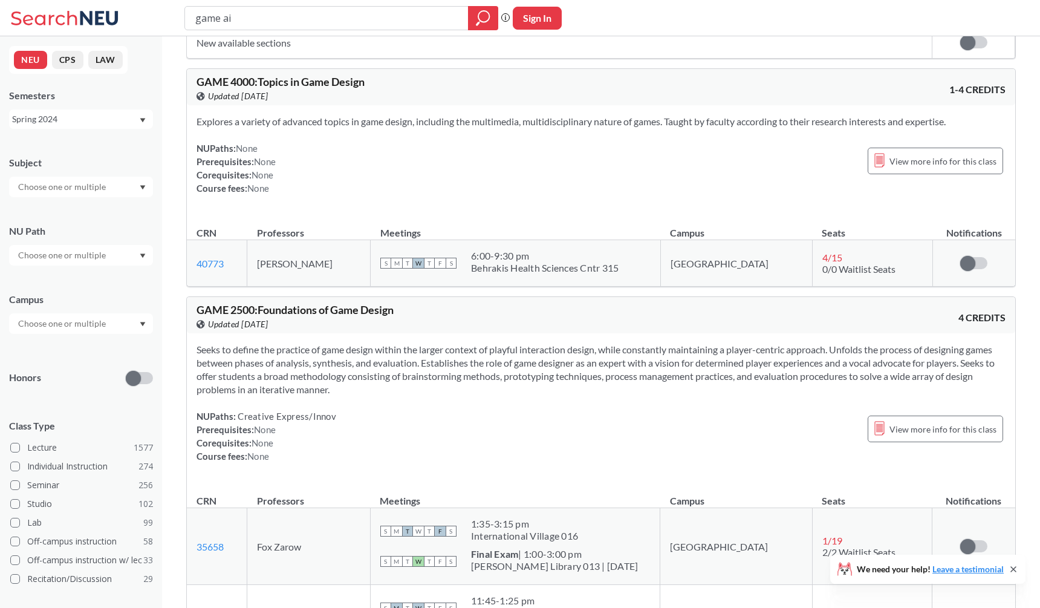
click at [682, 163] on div "NUPaths: None Prerequisites: None Corequisites: None Course fees: None View mor…" at bounding box center [601, 168] width 809 height 53
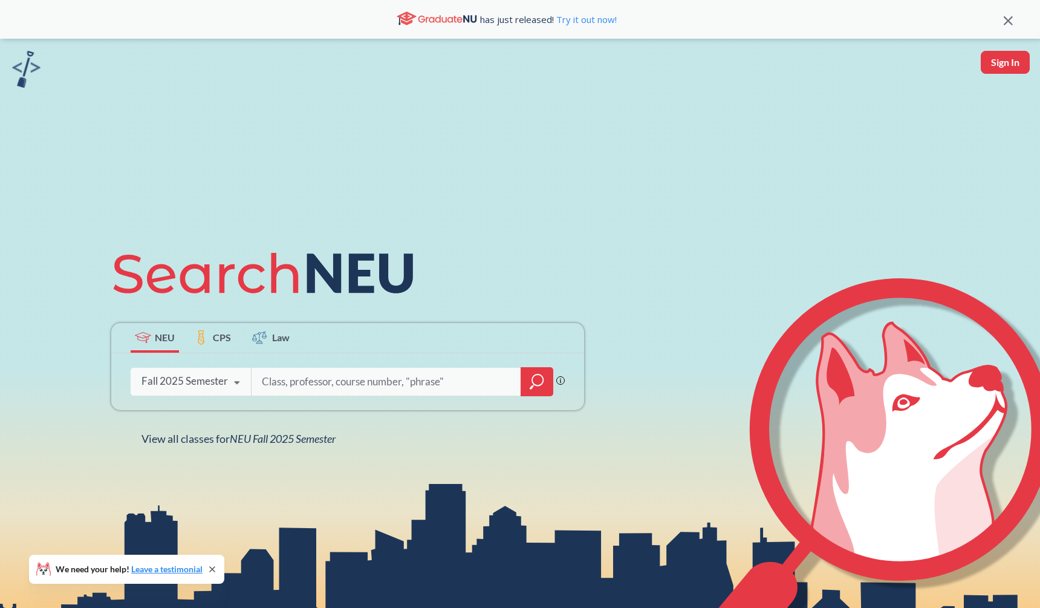
click at [530, 392] on div at bounding box center [537, 381] width 33 height 29
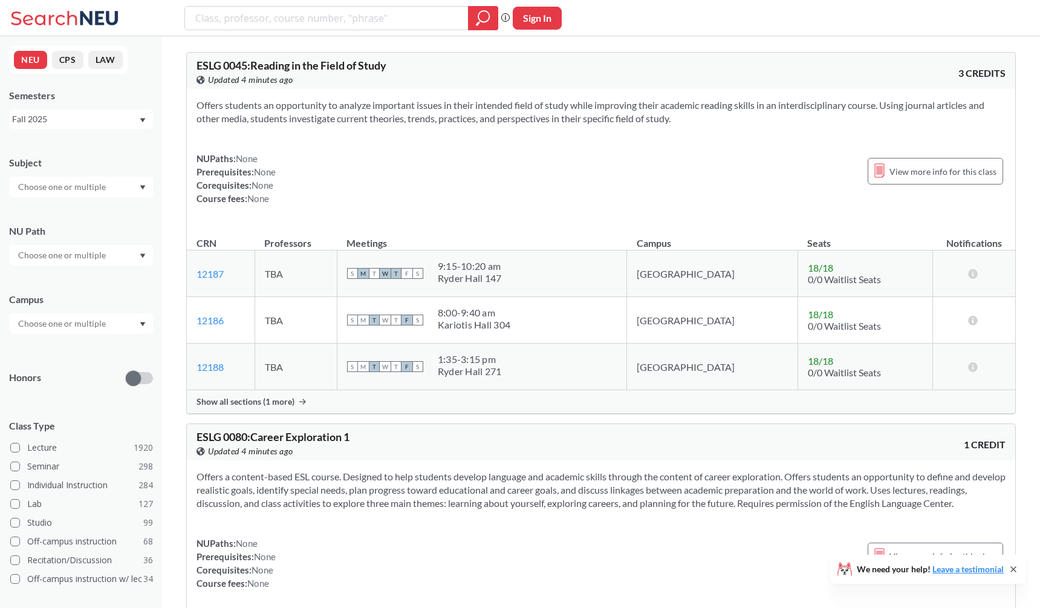
click at [111, 179] on div at bounding box center [81, 187] width 144 height 21
click at [145, 165] on div "Subject" at bounding box center [81, 162] width 144 height 13
